Goal: Use online tool/utility: Use online tool/utility

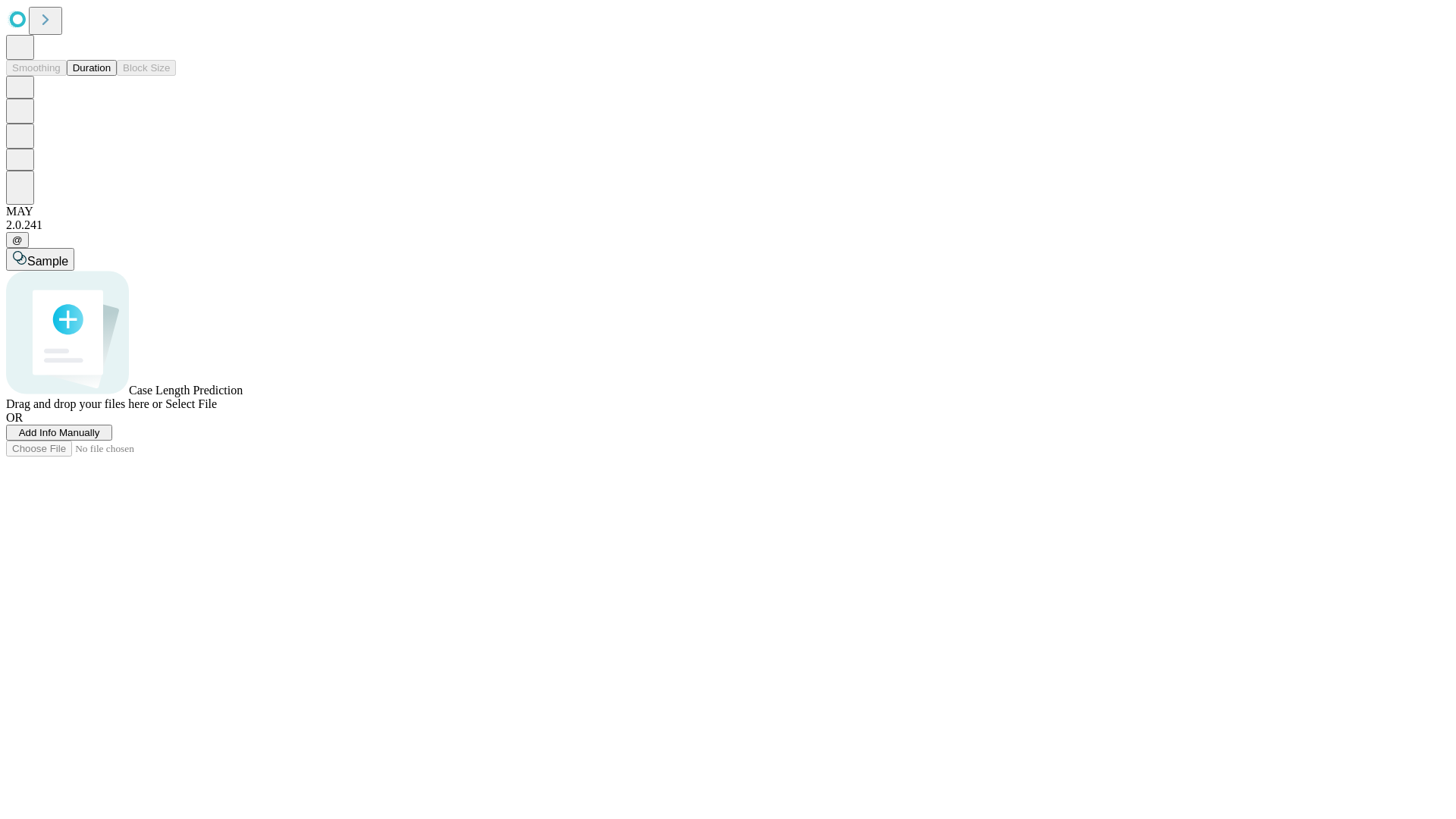
click at [110, 76] on button "Duration" at bounding box center [92, 68] width 50 height 16
click at [100, 438] on span "Add Info Manually" at bounding box center [60, 433] width 81 height 12
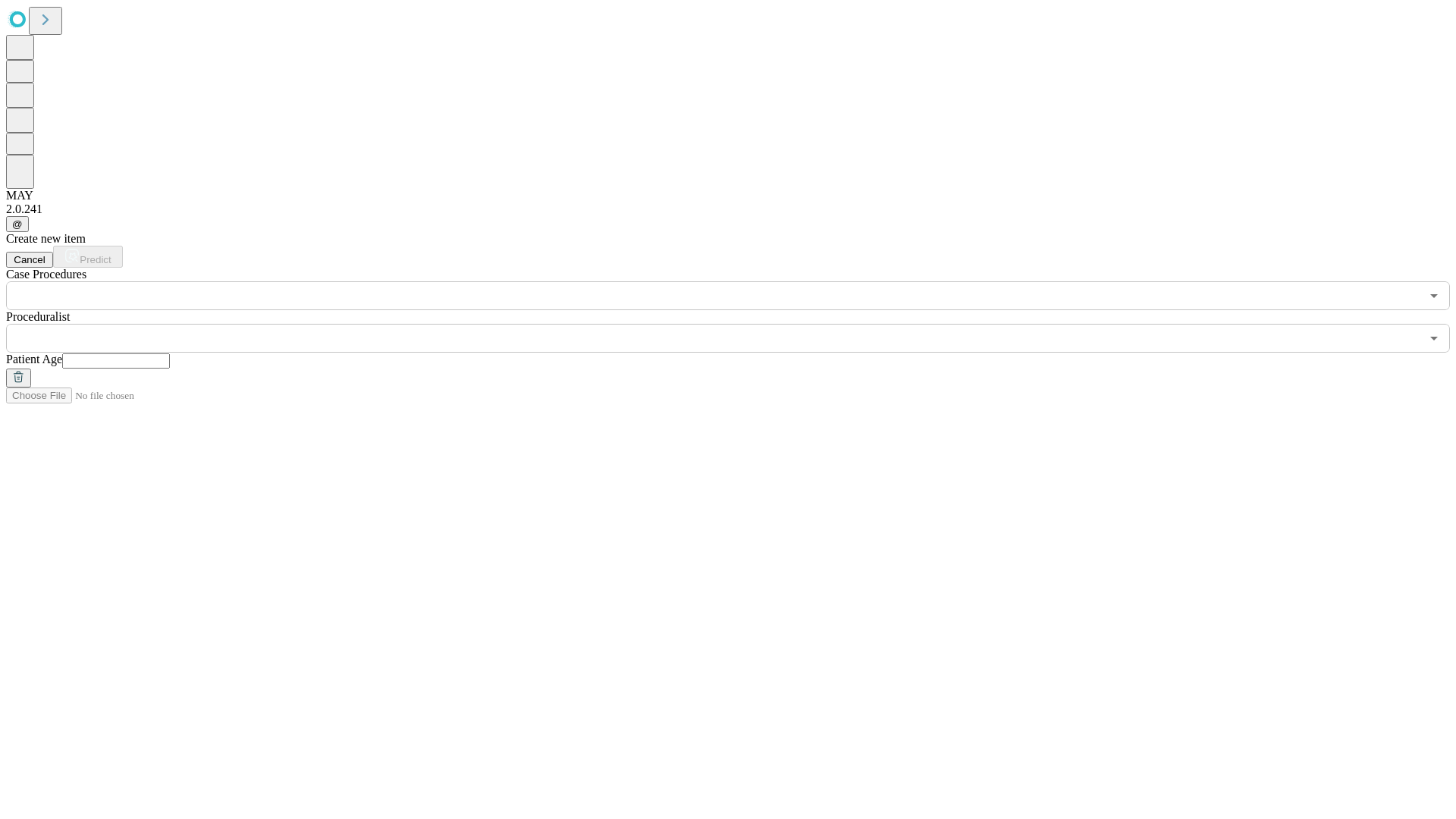
click at [170, 354] on input "text" at bounding box center [115, 362] width 108 height 16
type input "**"
click at [738, 324] on input "text" at bounding box center [713, 338] width 1414 height 29
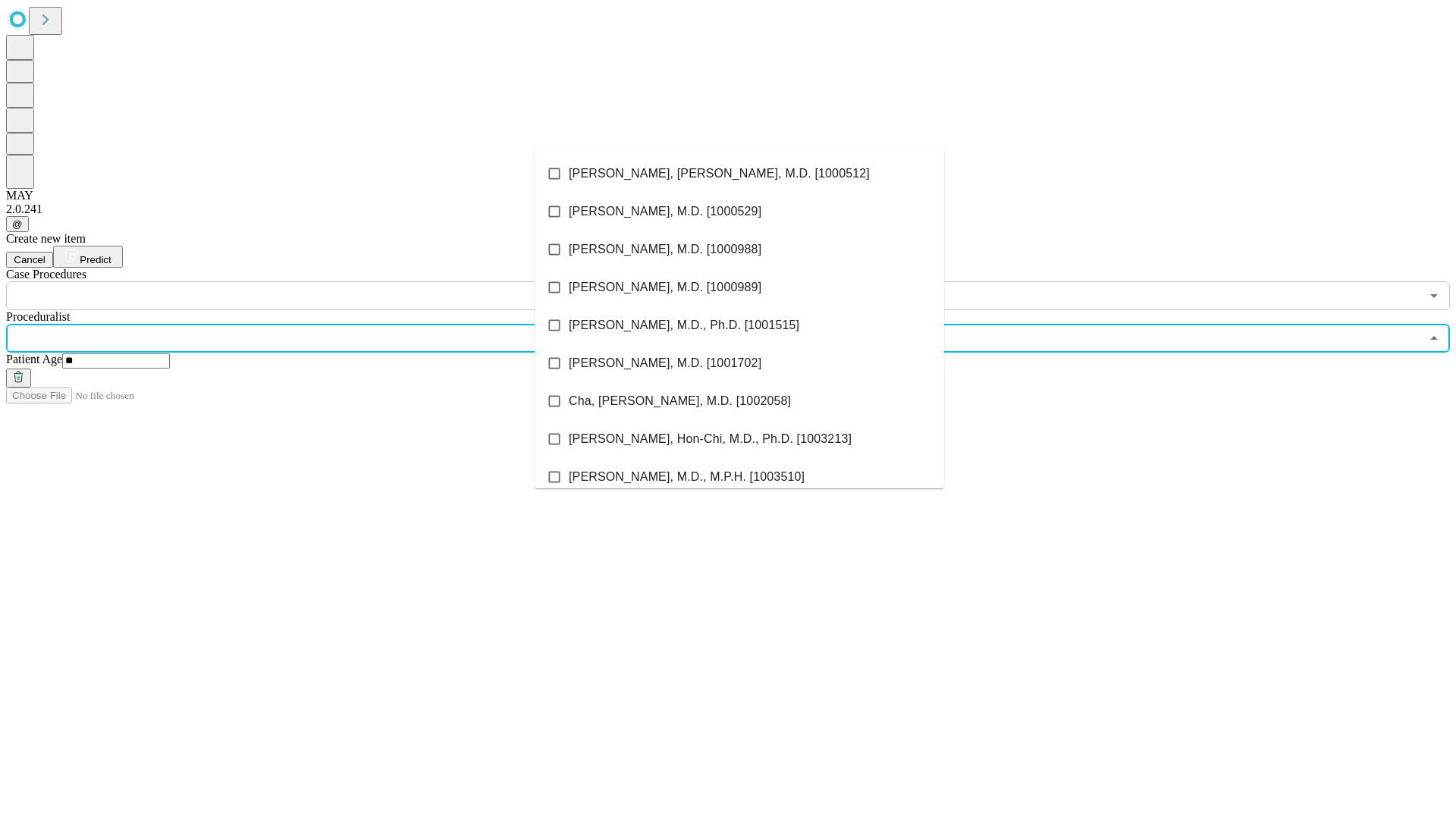
click at [739, 173] on li "[PERSON_NAME], [PERSON_NAME], M.D. [1000512]" at bounding box center [739, 173] width 410 height 38
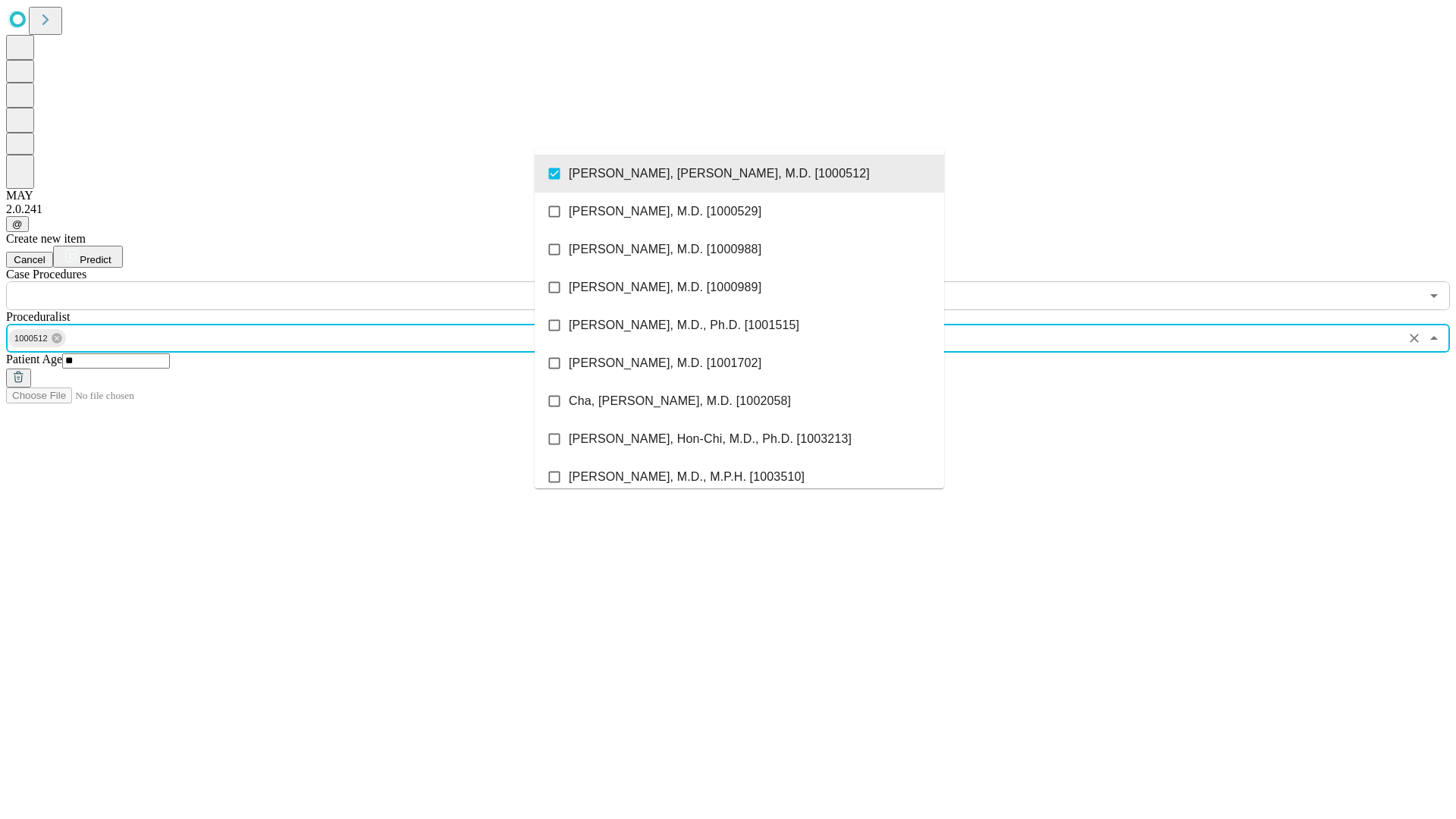
click at [319, 281] on input "text" at bounding box center [713, 296] width 1414 height 29
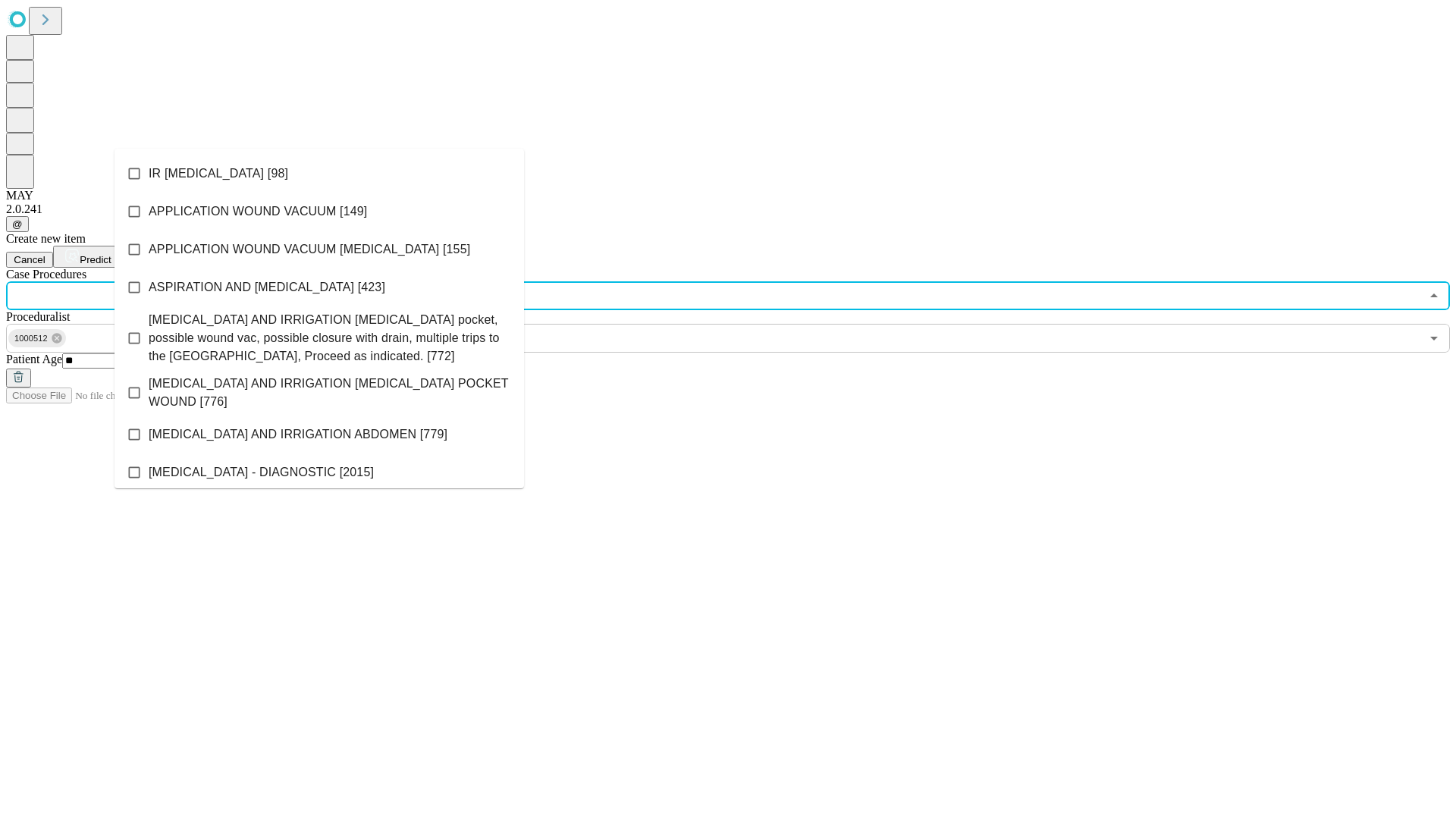
click at [320, 173] on li "IR [MEDICAL_DATA] [98]" at bounding box center [319, 173] width 410 height 38
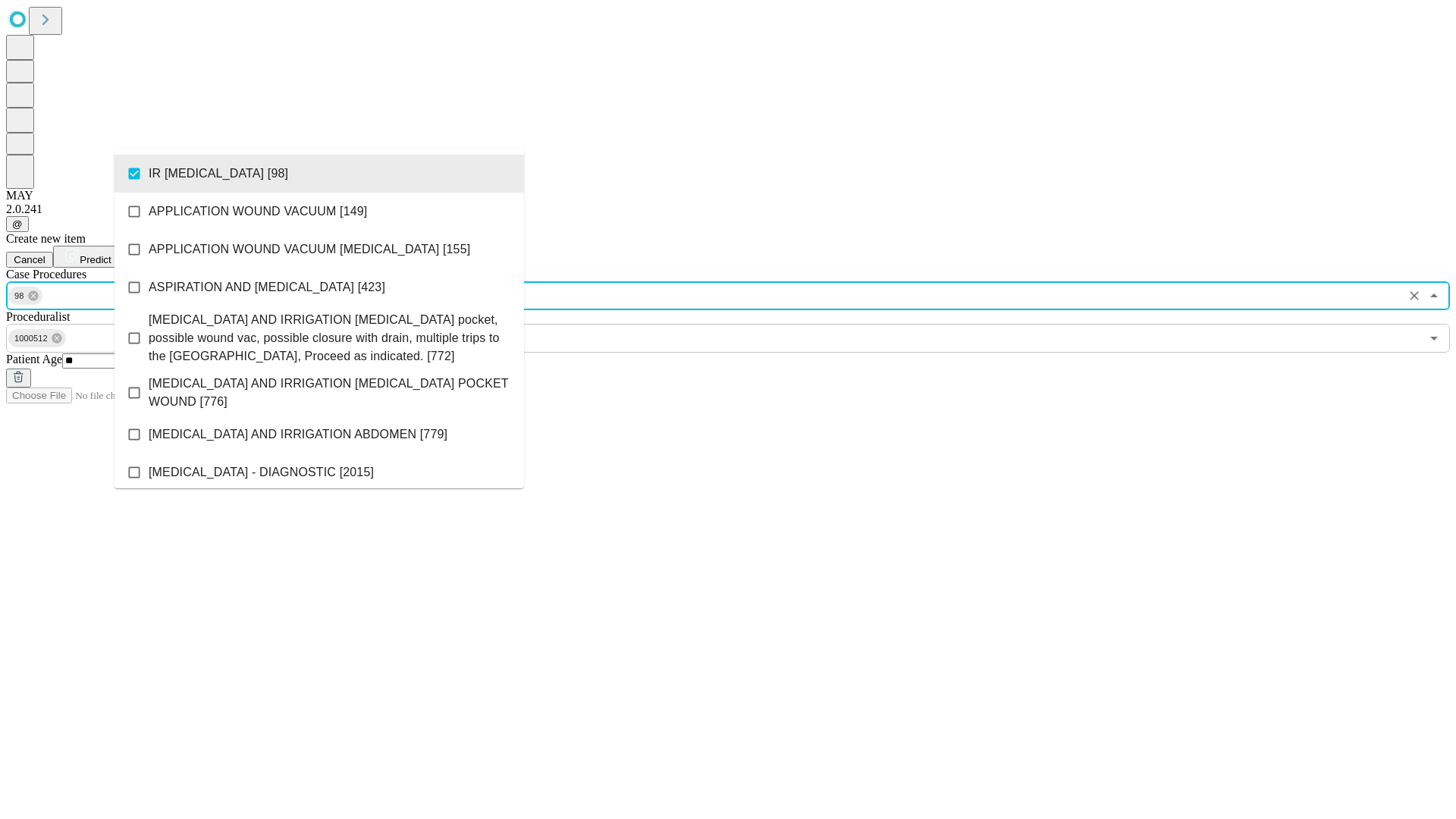
click at [110, 254] on span "Predict" at bounding box center [95, 260] width 31 height 12
